Goal: Task Accomplishment & Management: Use online tool/utility

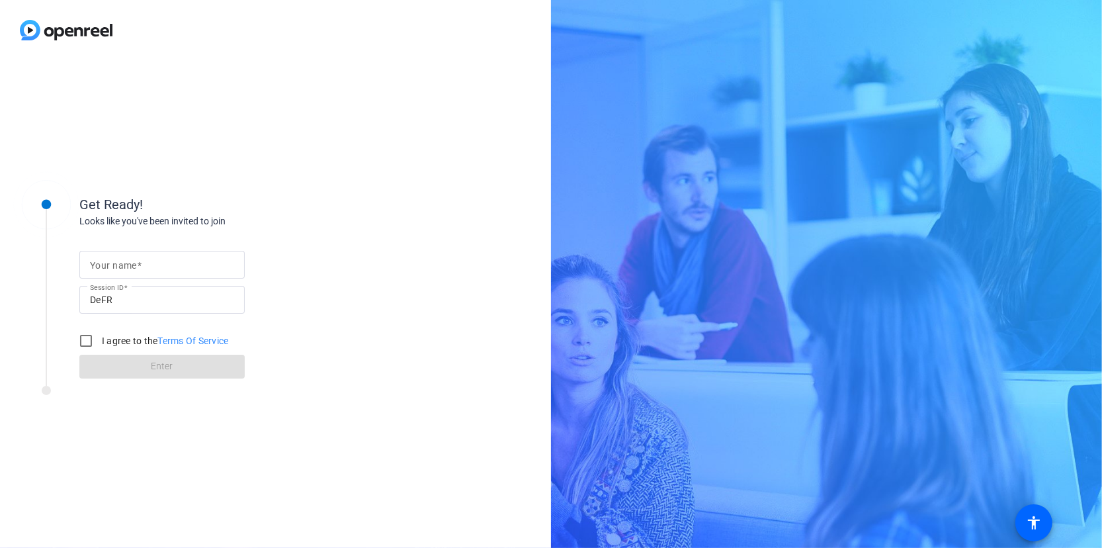
click at [171, 259] on input "Your name" at bounding box center [162, 265] width 144 height 16
type input "[PERSON_NAME]"
click at [87, 339] on input "I agree to the Terms Of Service" at bounding box center [86, 340] width 26 height 26
checkbox input "true"
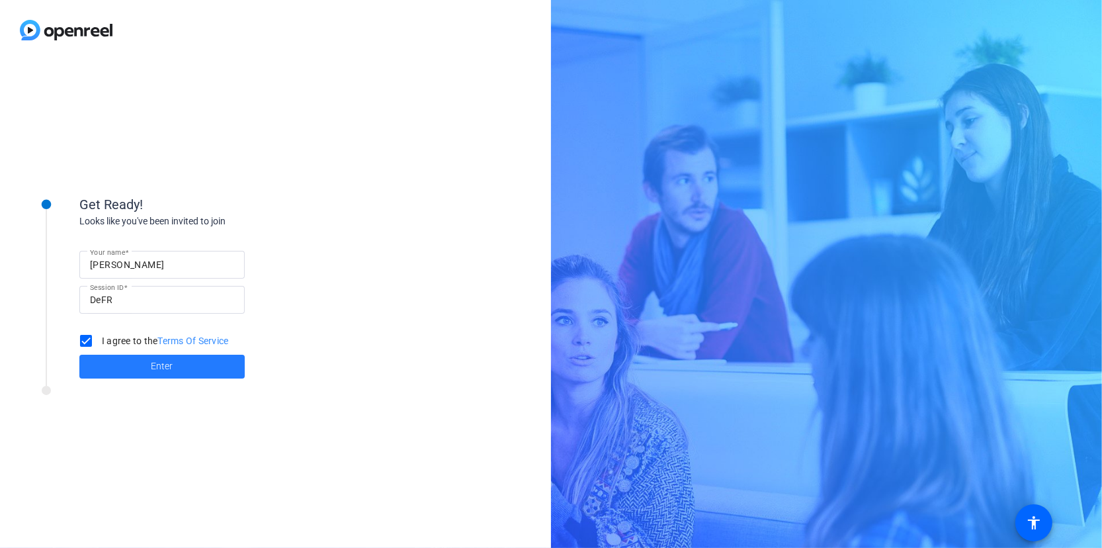
click at [149, 366] on span at bounding box center [161, 367] width 165 height 32
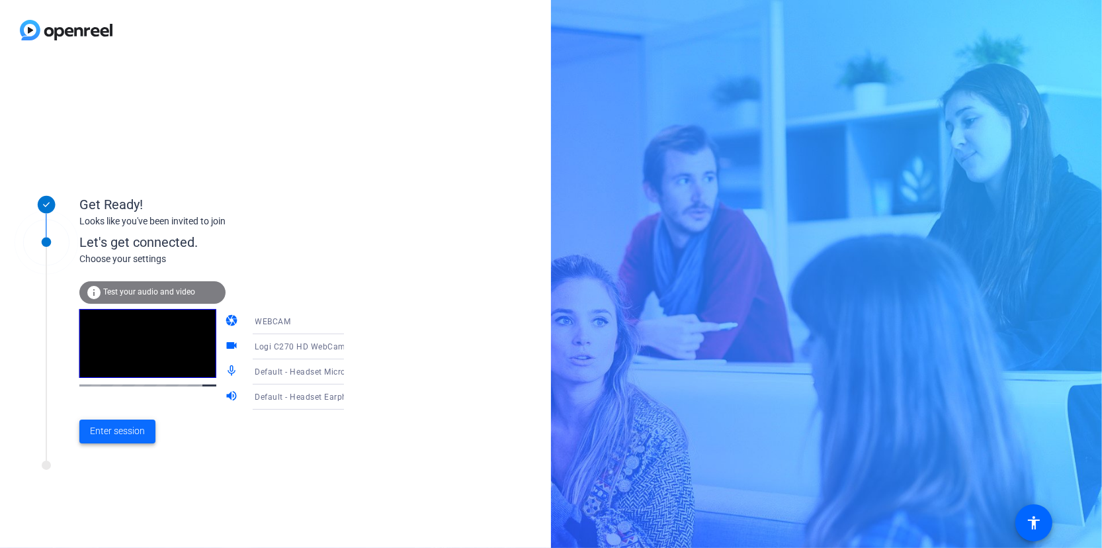
click at [127, 431] on span "Enter session" at bounding box center [117, 431] width 55 height 14
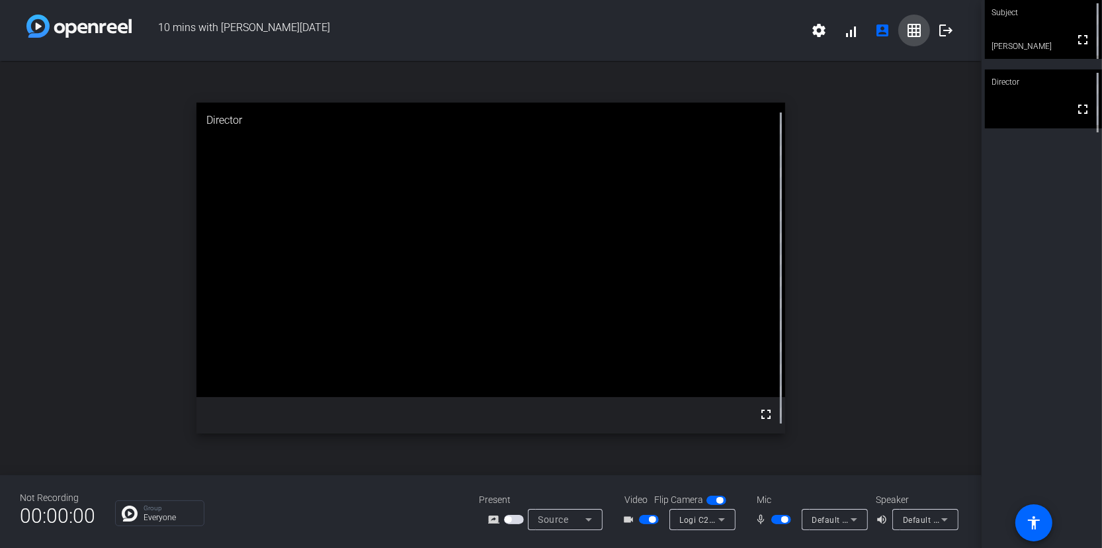
click at [916, 27] on mat-icon "grid_on" at bounding box center [914, 30] width 16 height 16
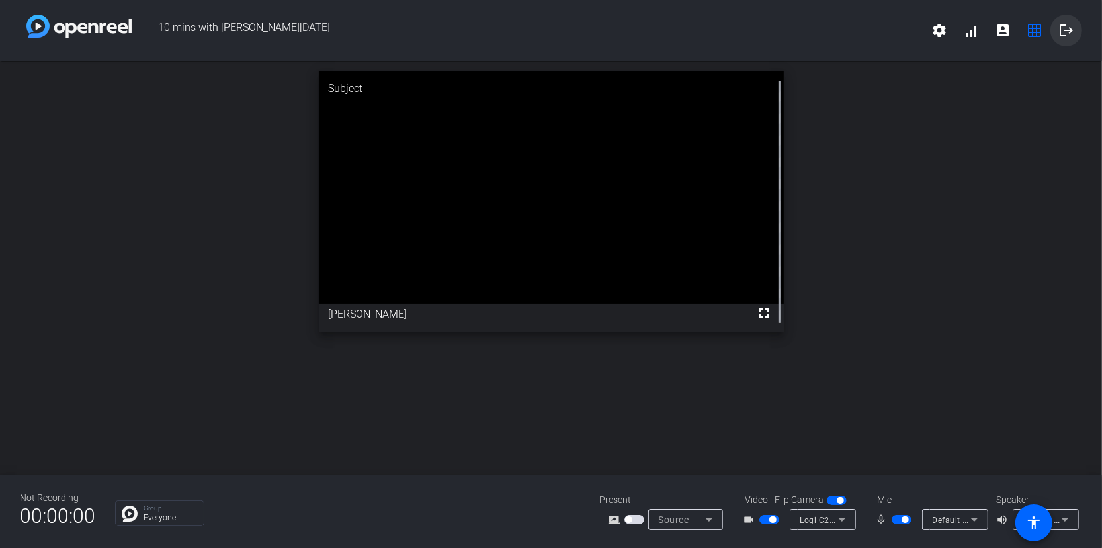
click at [1066, 27] on mat-icon "logout" at bounding box center [1066, 30] width 16 height 16
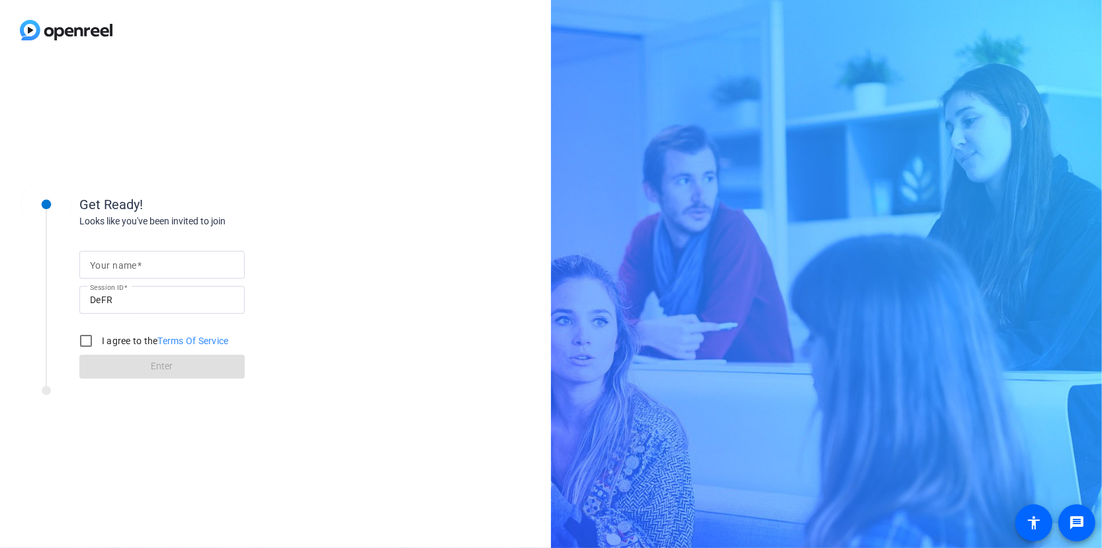
drag, startPoint x: 0, startPoint y: 0, endPoint x: 175, endPoint y: 253, distance: 307.7
click at [175, 253] on div at bounding box center [162, 265] width 144 height 28
click at [167, 261] on input "Your name" at bounding box center [162, 265] width 144 height 16
type input "[PERSON_NAME]"
click at [83, 341] on input "I agree to the Terms Of Service" at bounding box center [86, 340] width 26 height 26
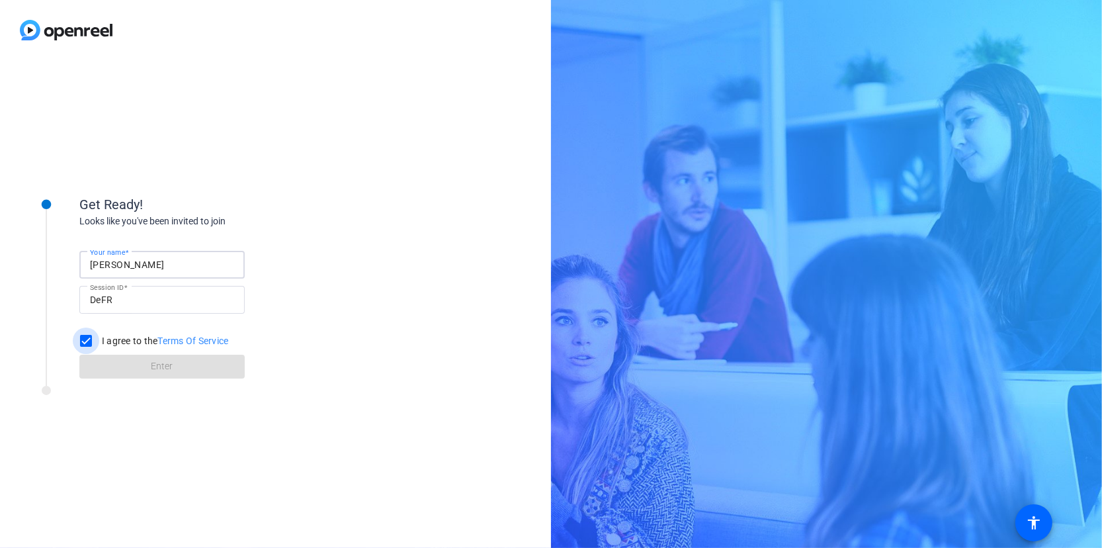
checkbox input "true"
click at [130, 363] on span at bounding box center [161, 367] width 165 height 32
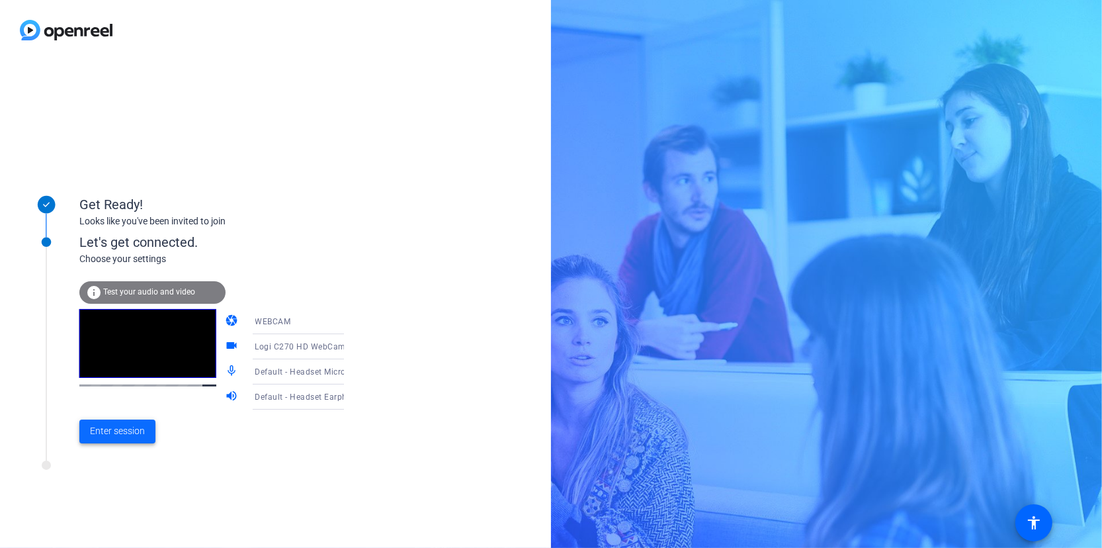
click at [106, 431] on span "Enter session" at bounding box center [117, 431] width 55 height 14
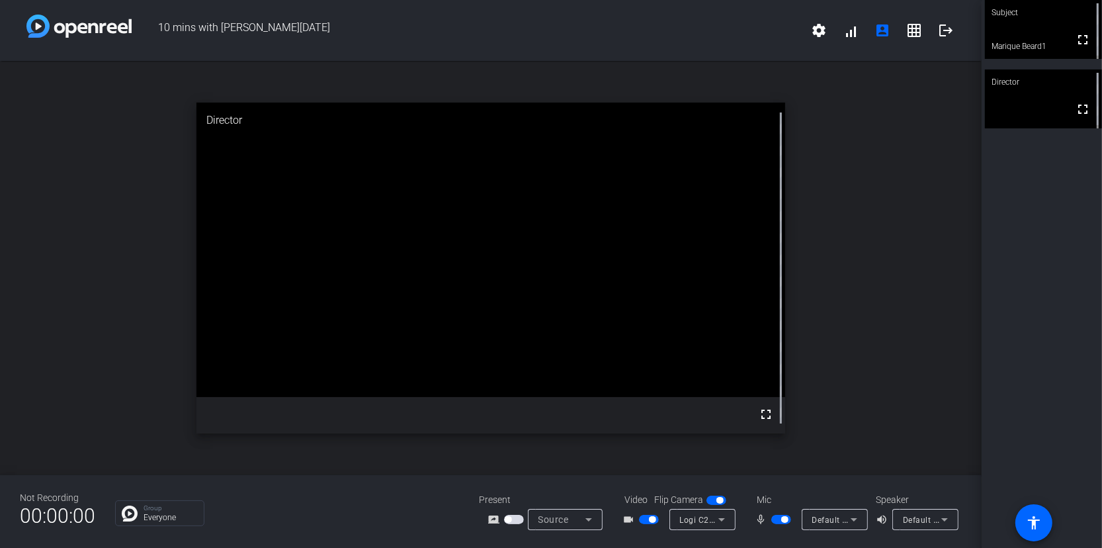
click at [908, 35] on mat-icon "grid_on" at bounding box center [914, 30] width 16 height 16
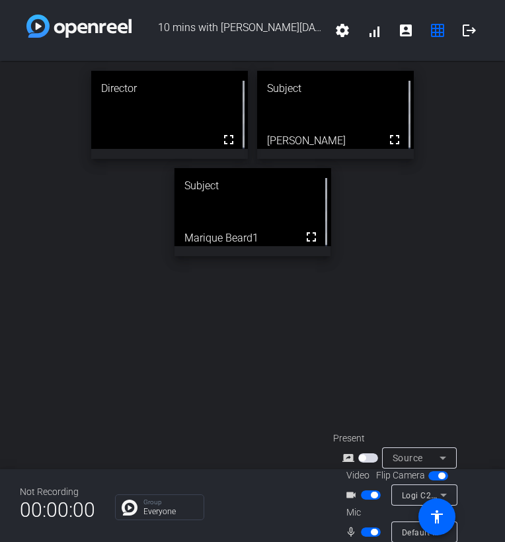
click at [200, 387] on div "Director fullscreen Subject fullscreen Steve Hasker Subject fullscreen Marique …" at bounding box center [252, 265] width 505 height 408
click at [212, 383] on div "Director fullscreen Subject fullscreen Steve Hasker Subject fullscreen Marique …" at bounding box center [252, 265] width 505 height 408
